Goal: Transaction & Acquisition: Purchase product/service

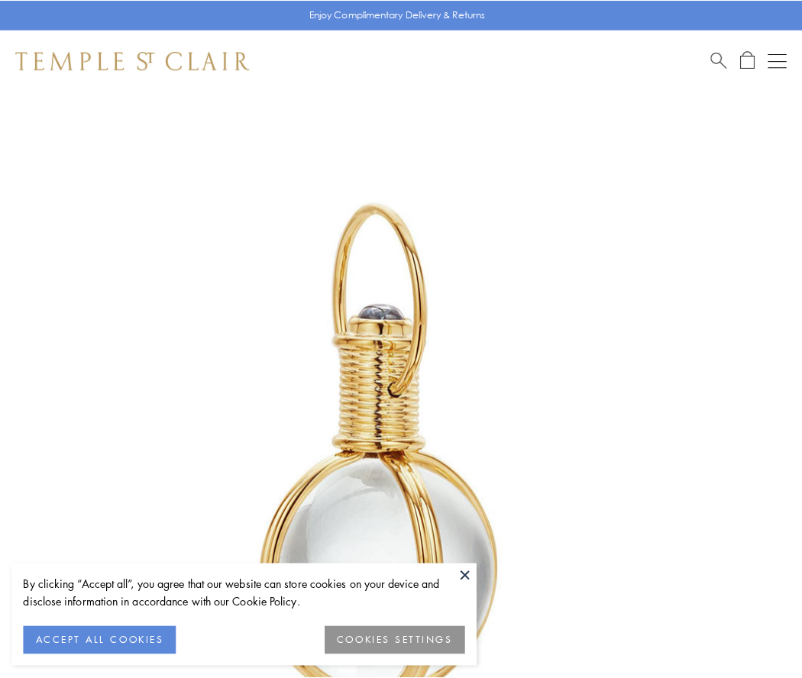
scroll to position [399, 0]
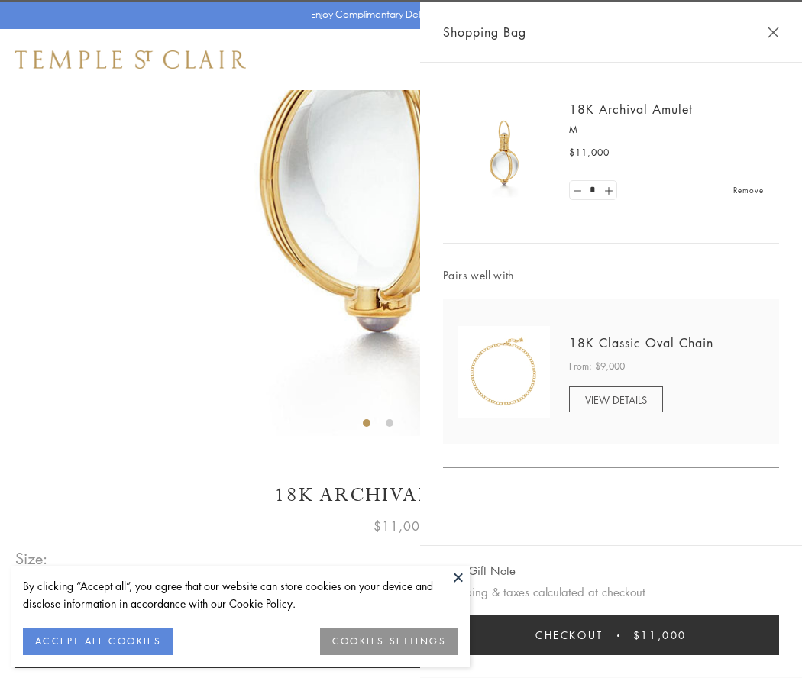
click at [611, 636] on button "Checkout $11,000" at bounding box center [611, 636] width 336 height 40
